Goal: Register for event/course

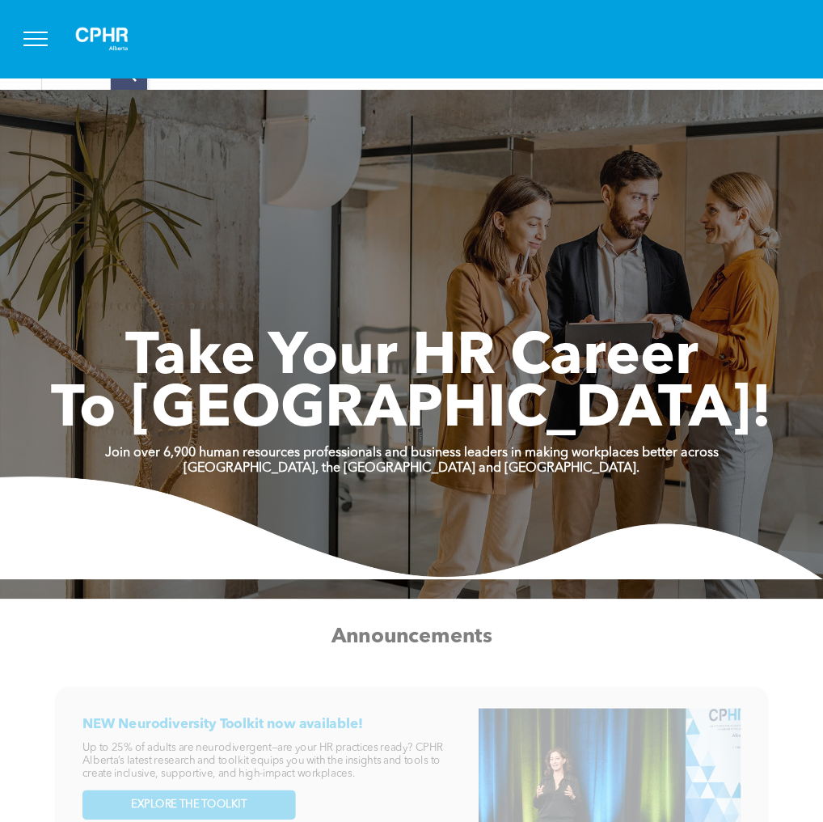
click at [0, 0] on div "Events" at bounding box center [0, 0] width 0 height 0
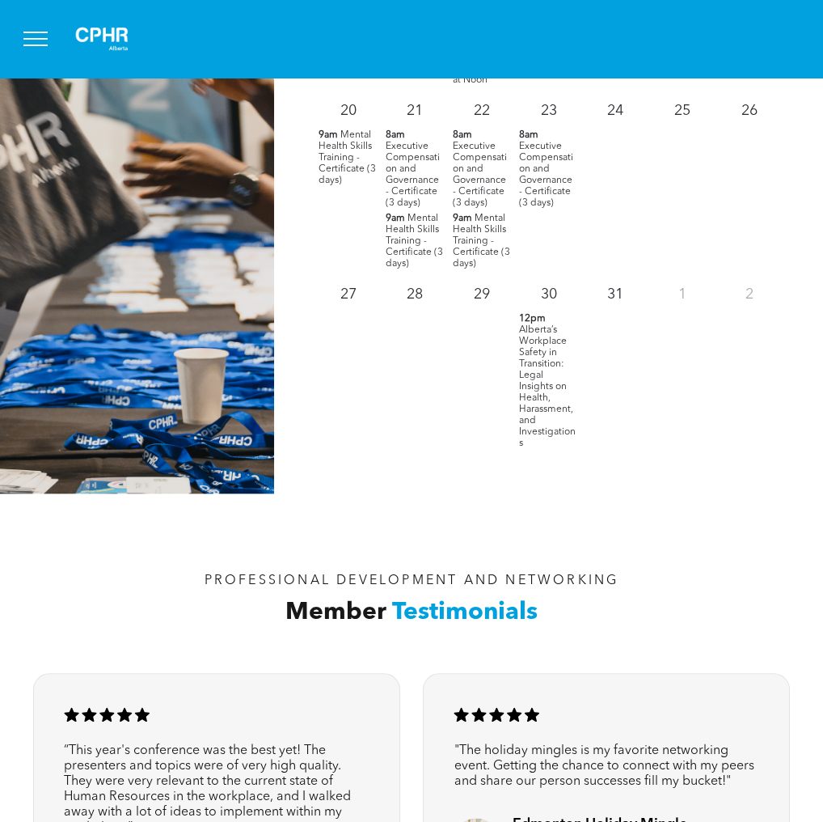
scroll to position [1779, 0]
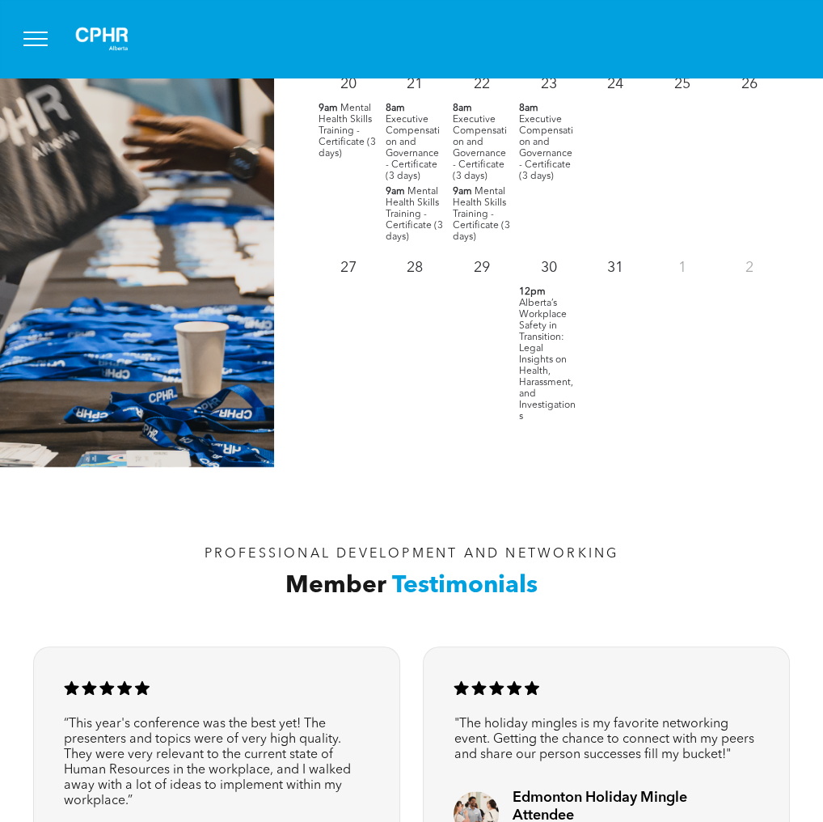
click at [531, 320] on span "Alberta’s Workplace Safety in Transition: Legal Insights on Health, Harassment,…" at bounding box center [547, 359] width 57 height 123
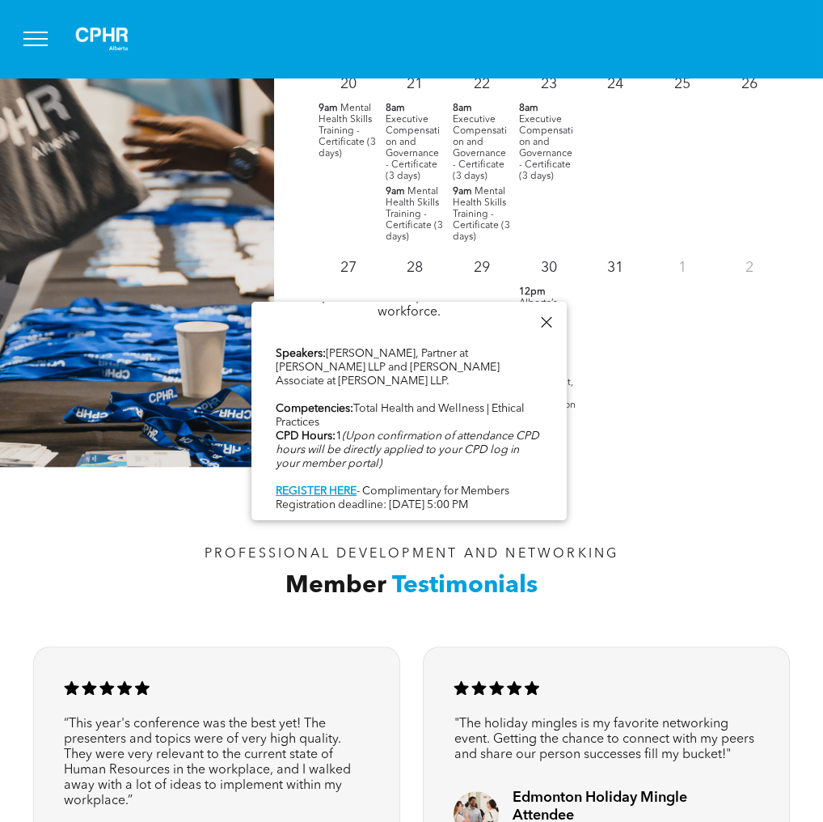
scroll to position [867, 0]
click at [544, 316] on div at bounding box center [546, 322] width 22 height 22
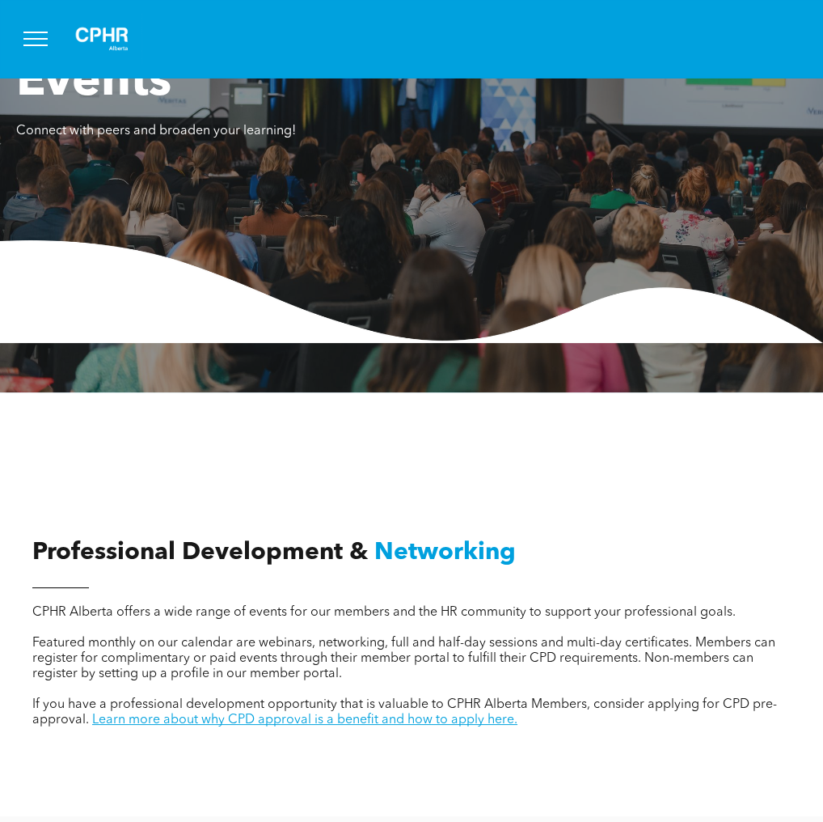
scroll to position [0, 0]
